Goal: Information Seeking & Learning: Learn about a topic

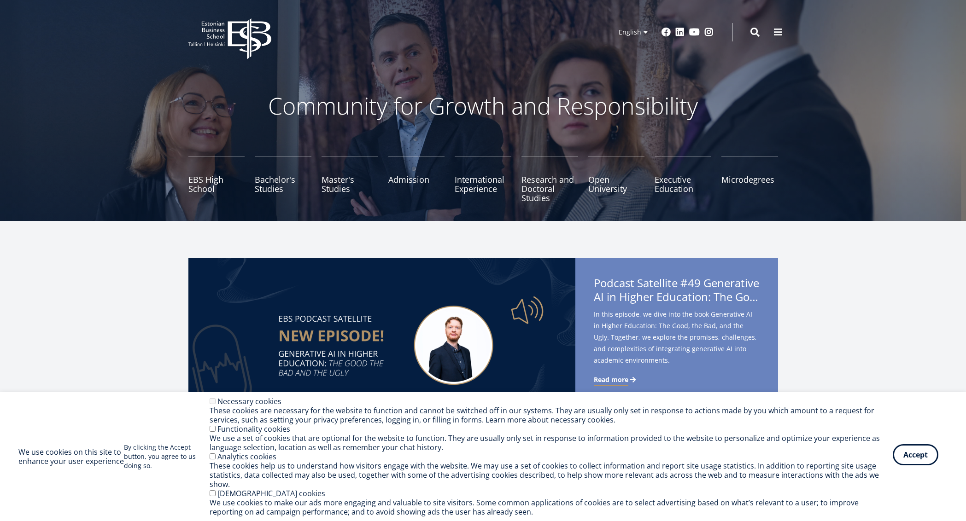
click at [921, 466] on button "Accept" at bounding box center [916, 455] width 46 height 21
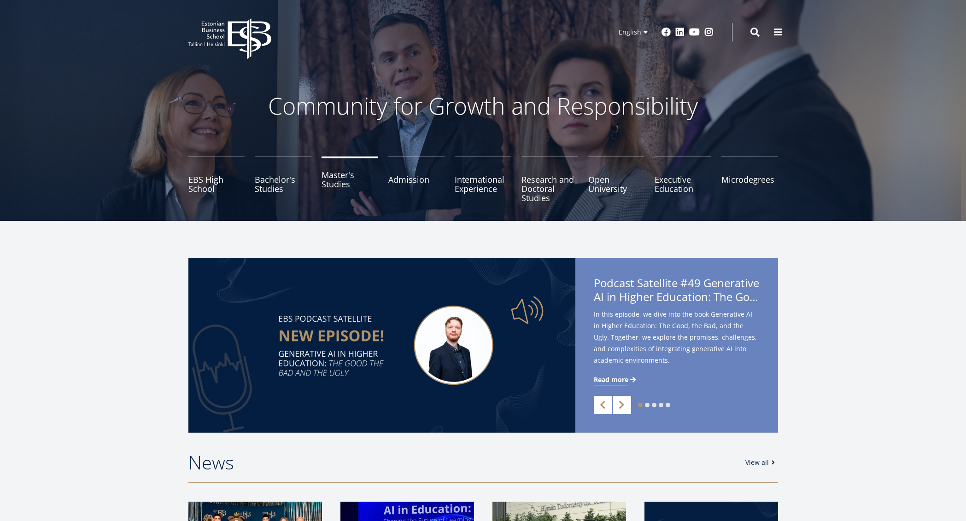
click at [339, 180] on link "Master's Studies" at bounding box center [350, 180] width 57 height 46
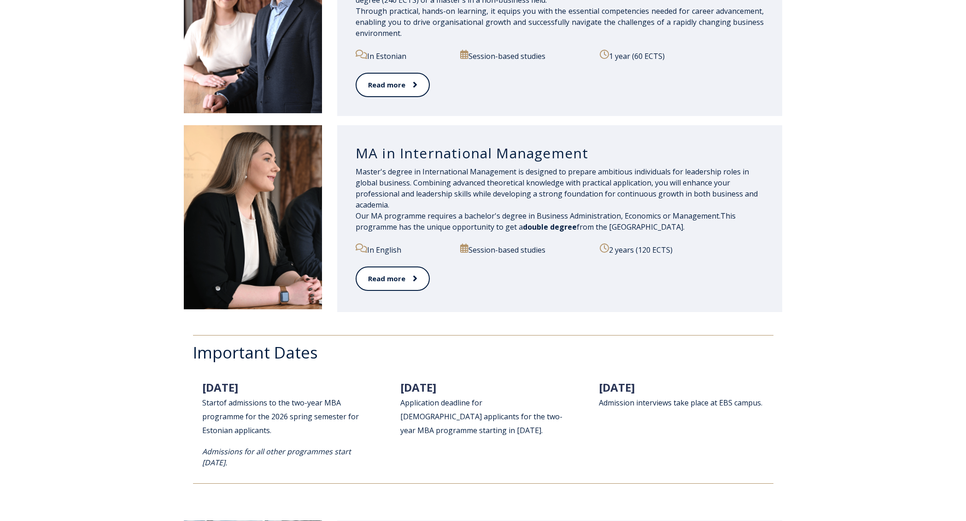
scroll to position [978, 0]
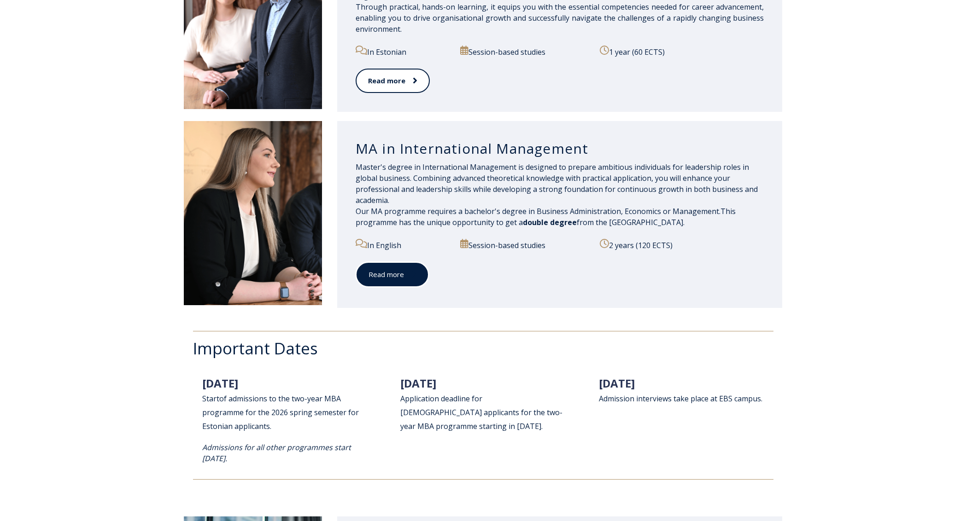
click at [390, 275] on link "Read more" at bounding box center [392, 274] width 73 height 25
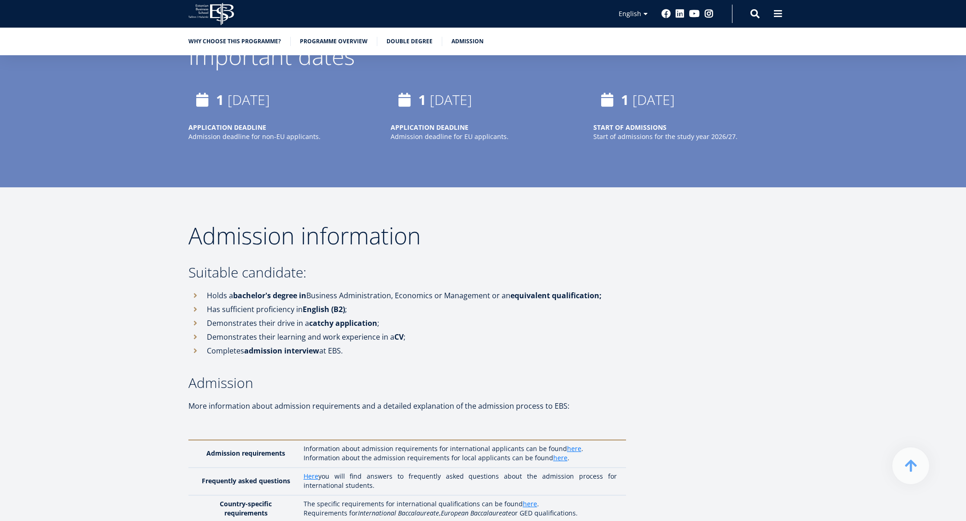
scroll to position [2477, 0]
